Goal: Task Accomplishment & Management: Manage account settings

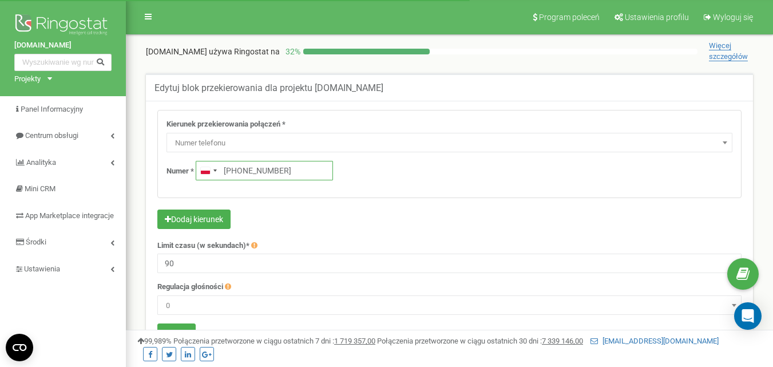
click at [296, 173] on input "+48518997480" at bounding box center [264, 170] width 137 height 19
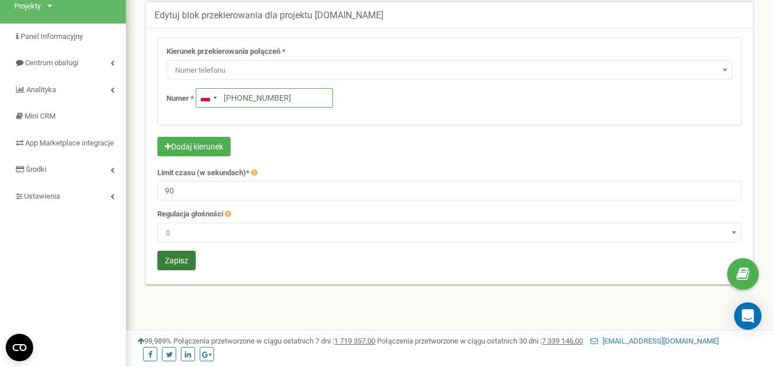
type input "+48 511 152 030"
click at [176, 261] on button "Zapisz" at bounding box center [176, 260] width 38 height 19
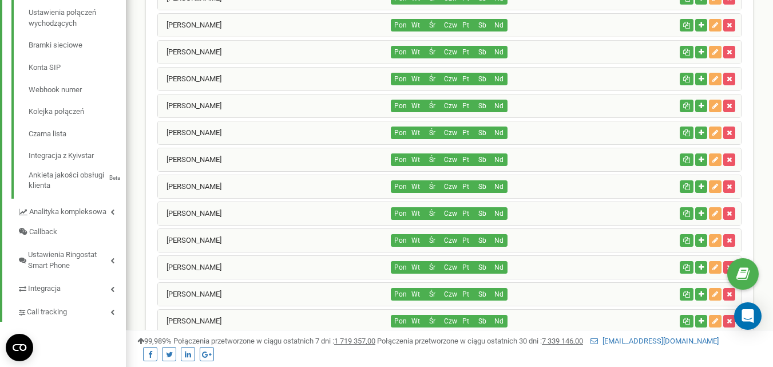
scroll to position [384, 0]
